Goal: Obtain resource: Download file/media

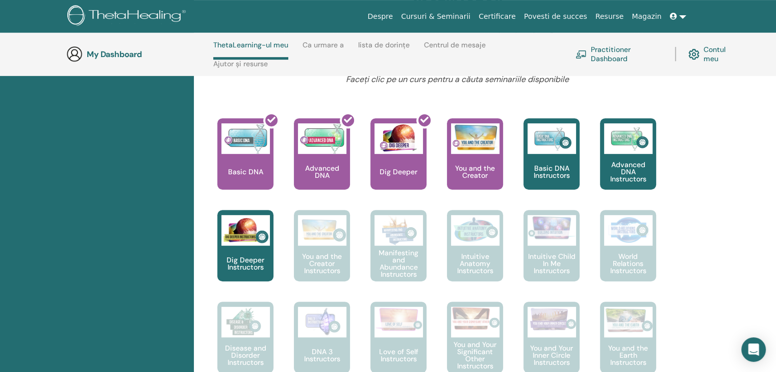
scroll to position [436, 0]
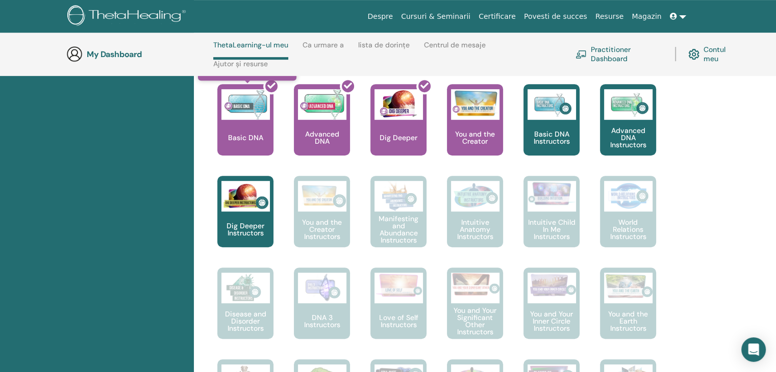
click at [242, 134] on div at bounding box center [251, 124] width 56 height 92
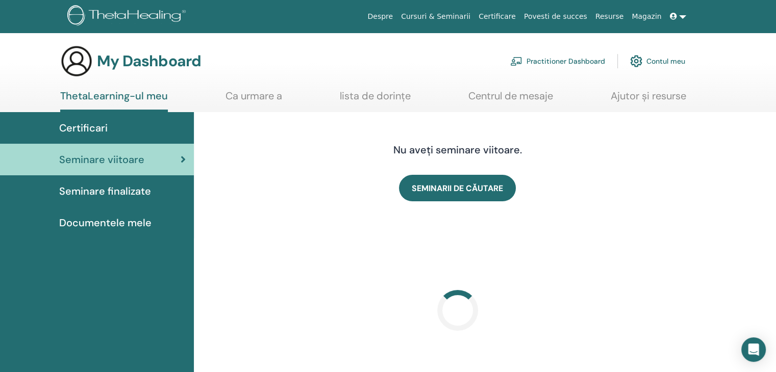
click at [97, 191] on span "Seminare finalizate" at bounding box center [105, 191] width 92 height 15
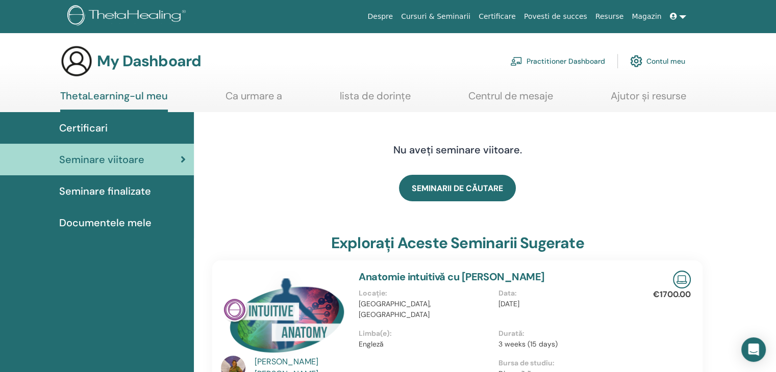
click at [114, 223] on span "Documentele mele" at bounding box center [105, 222] width 92 height 15
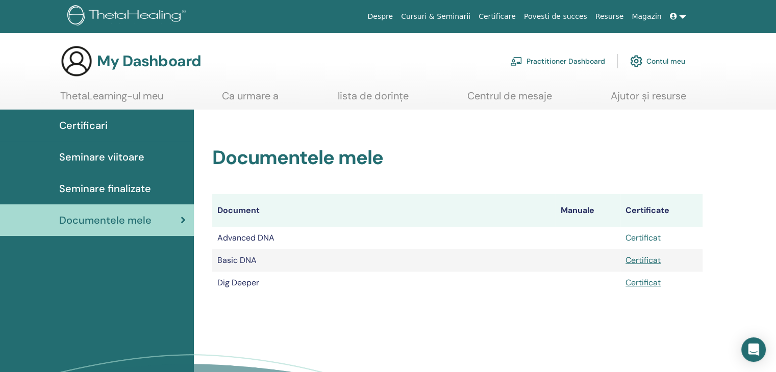
click at [642, 238] on link "Certificat" at bounding box center [642, 238] width 35 height 11
